Goal: Task Accomplishment & Management: Manage account settings

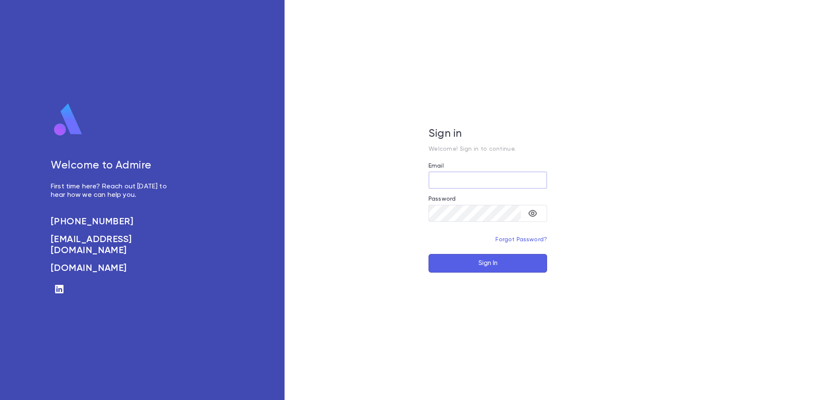
type input "**********"
click at [488, 267] on button "Sign In" at bounding box center [487, 263] width 118 height 19
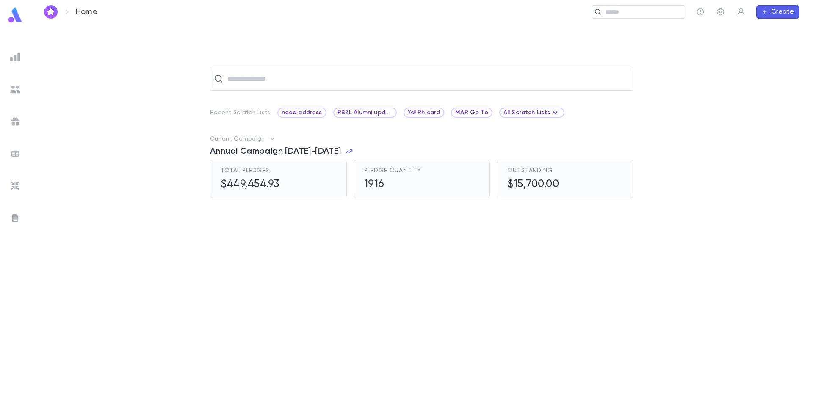
click at [11, 214] on img at bounding box center [15, 218] width 10 height 10
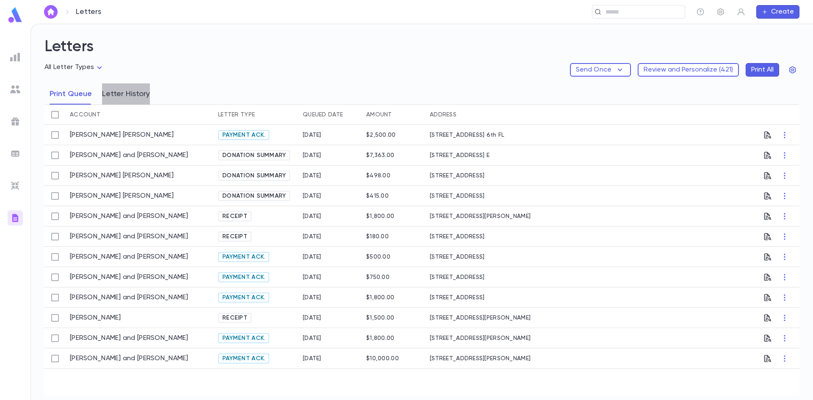
click at [128, 94] on button "Letter History" at bounding box center [126, 93] width 48 height 21
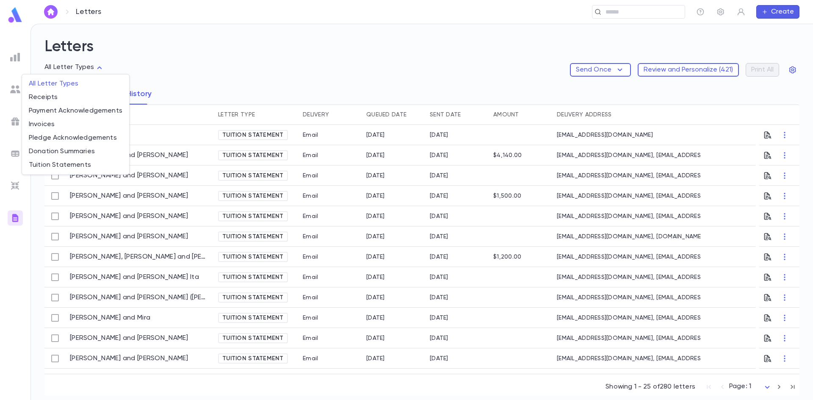
click at [96, 67] on body "Letters ​ Create Letters All Letter Types Send Once Review and Personalize ( 42…" at bounding box center [406, 212] width 813 height 376
click at [482, 63] on div at bounding box center [406, 200] width 813 height 400
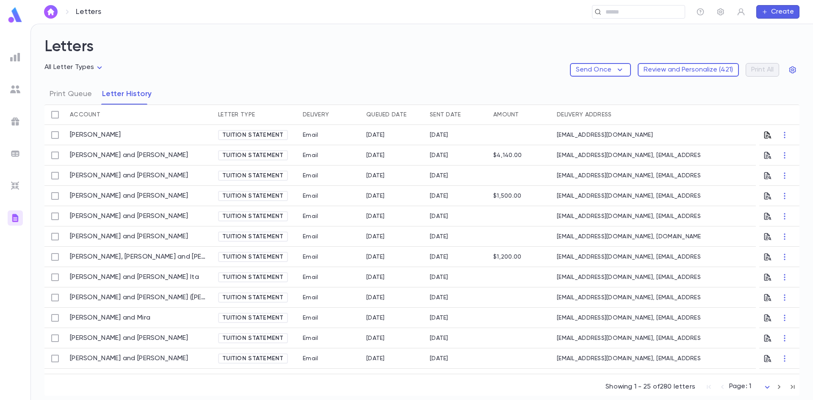
click at [763, 132] on icon "button" at bounding box center [767, 135] width 8 height 8
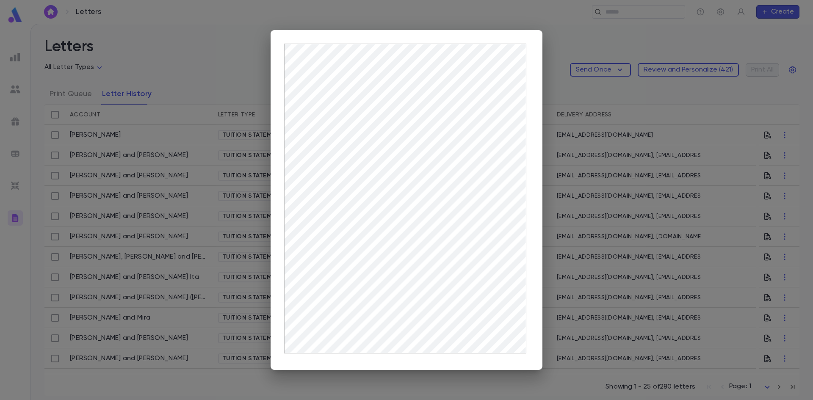
click at [231, 44] on div at bounding box center [406, 200] width 813 height 400
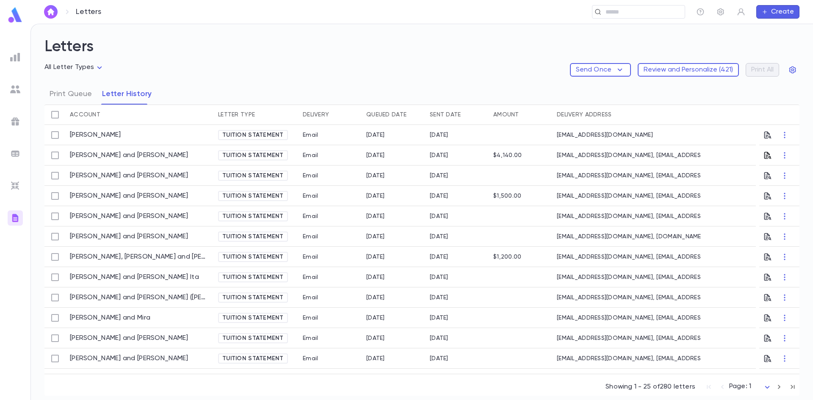
click at [766, 154] on icon "button" at bounding box center [767, 155] width 7 height 7
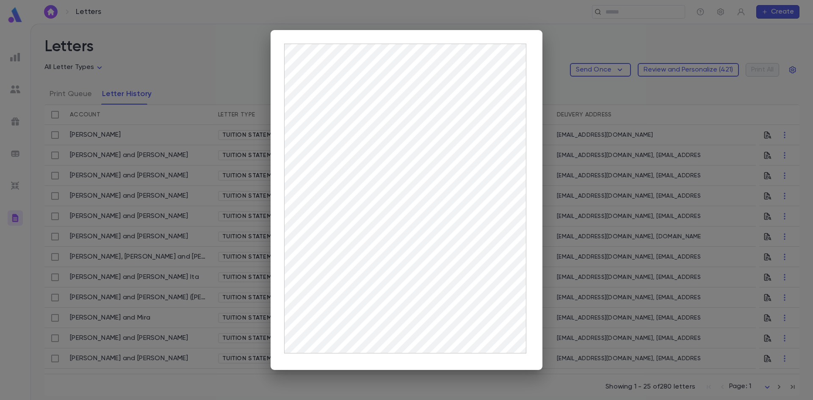
click at [579, 198] on div at bounding box center [406, 200] width 813 height 400
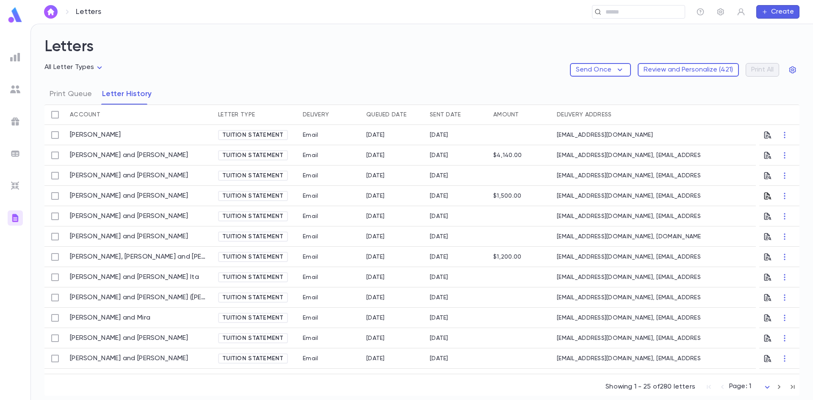
click at [764, 194] on icon "button" at bounding box center [767, 195] width 7 height 7
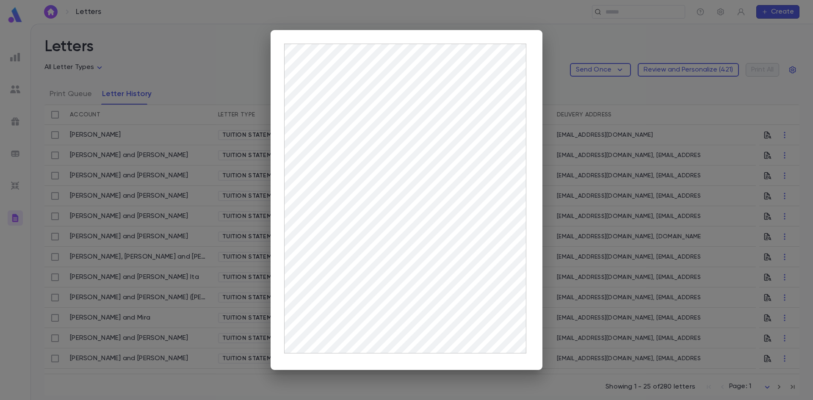
click at [570, 230] on div at bounding box center [406, 200] width 813 height 400
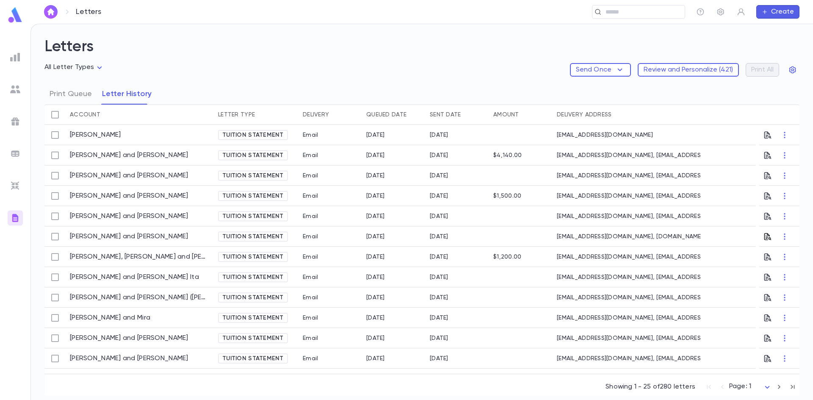
click at [763, 236] on icon "button" at bounding box center [767, 236] width 8 height 8
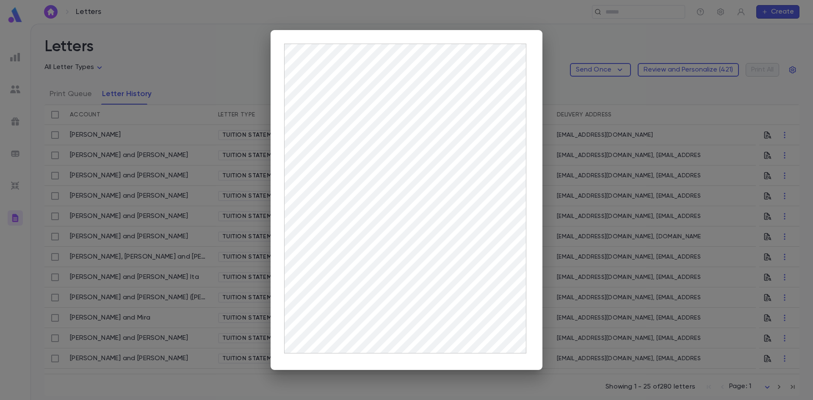
click at [554, 98] on div at bounding box center [406, 200] width 813 height 400
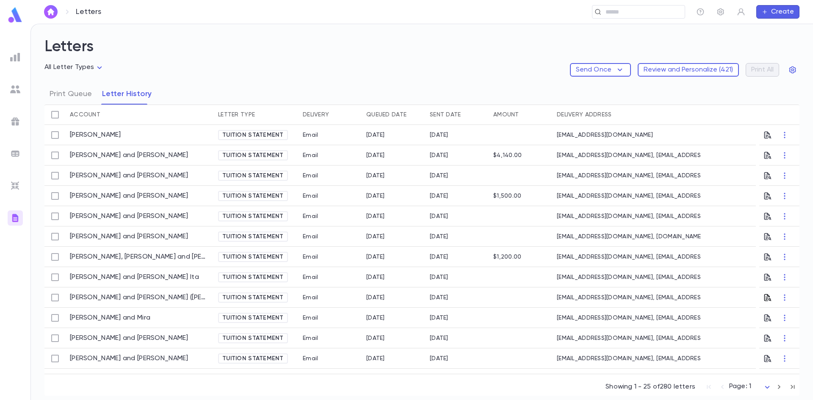
click at [764, 296] on icon "button" at bounding box center [767, 297] width 7 height 7
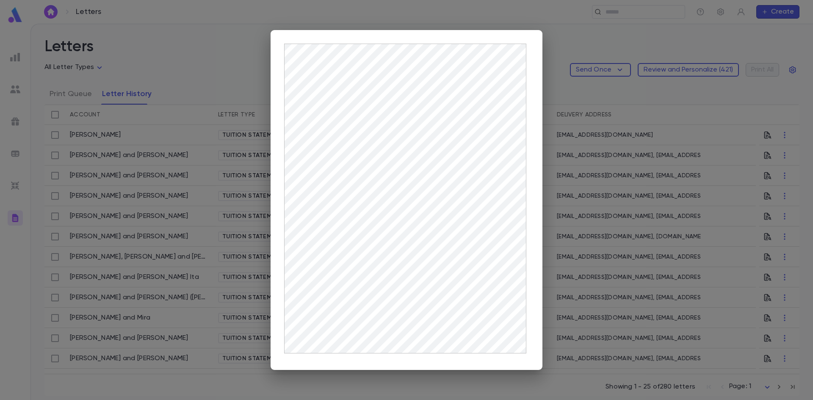
click at [621, 217] on div at bounding box center [406, 200] width 813 height 400
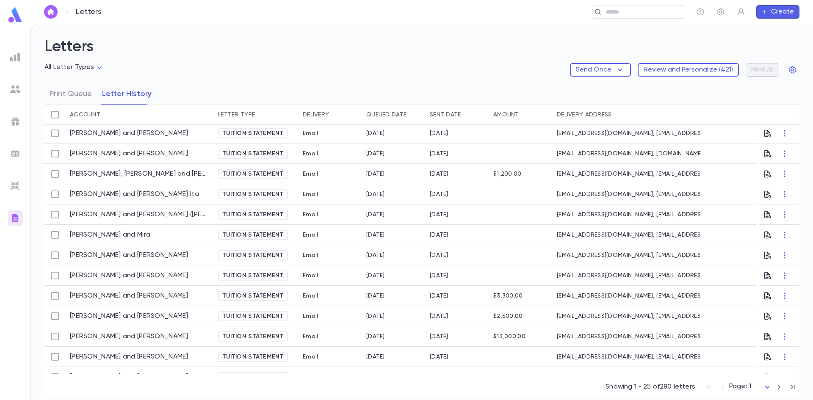
scroll to position [85, 0]
click at [764, 252] on icon "button" at bounding box center [767, 253] width 7 height 7
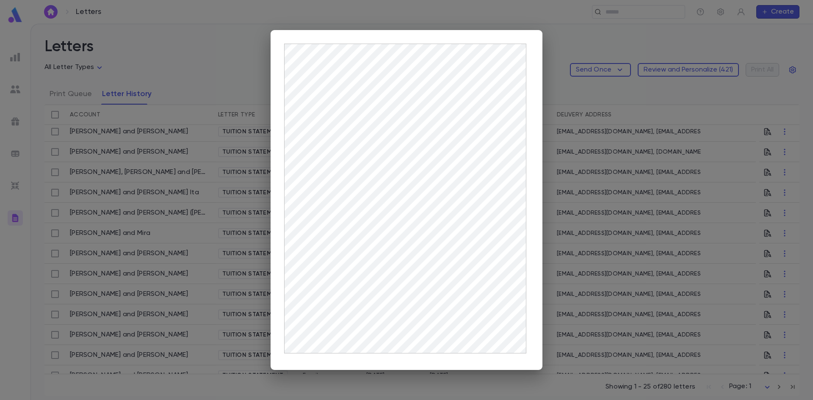
click at [738, 311] on div at bounding box center [406, 200] width 813 height 400
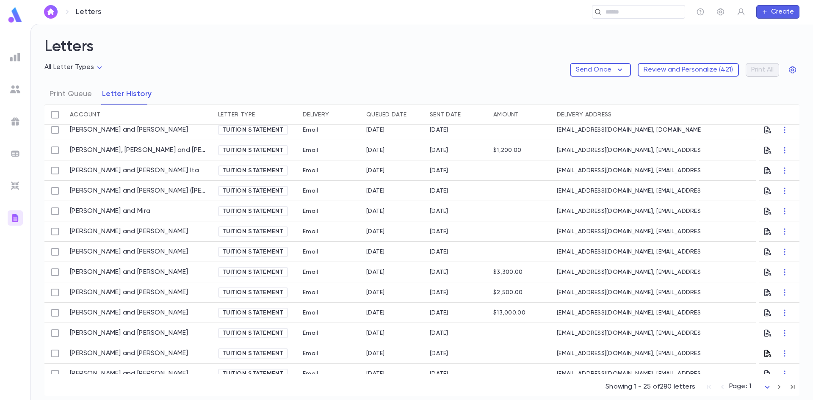
scroll to position [127, 0]
click at [764, 330] on icon "button" at bounding box center [767, 332] width 7 height 7
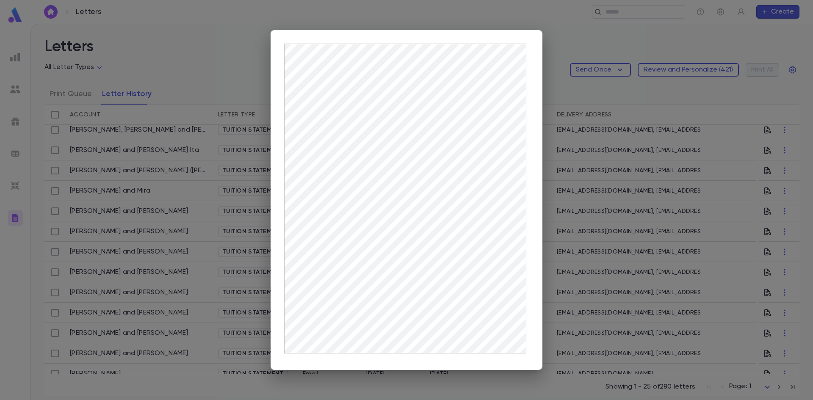
click at [711, 331] on div at bounding box center [406, 200] width 813 height 400
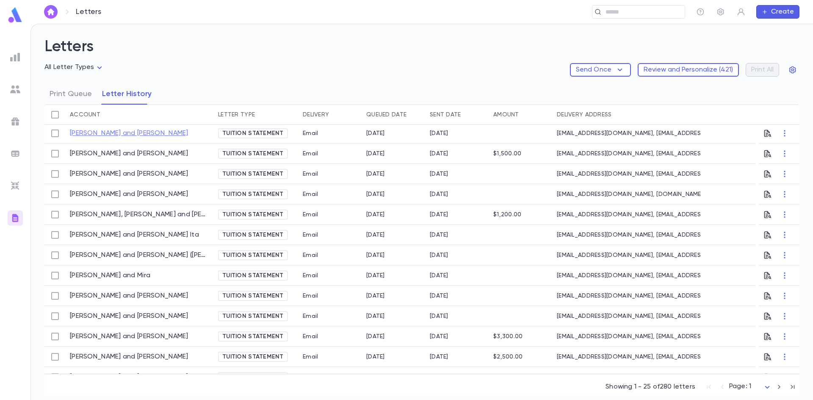
scroll to position [0, 0]
